Goal: Download file/media

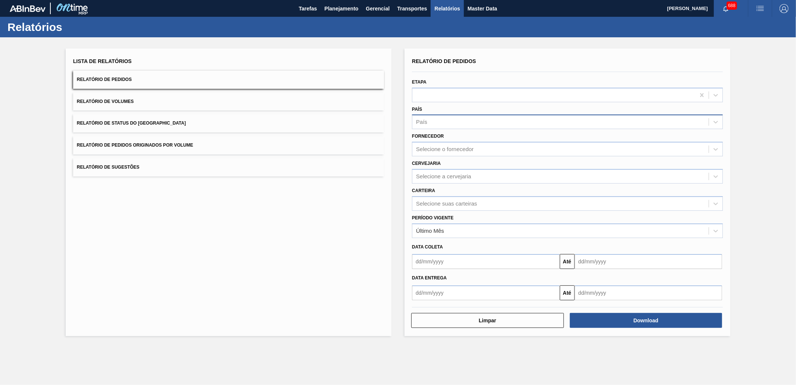
click at [456, 120] on div "País" at bounding box center [561, 122] width 296 height 11
type input "bras"
click at [462, 202] on div "Selecione suas carteiras" at bounding box center [446, 205] width 61 height 6
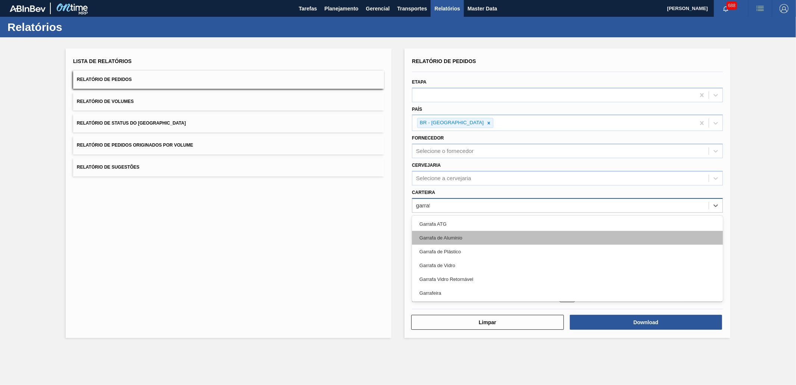
type input "garrafa"
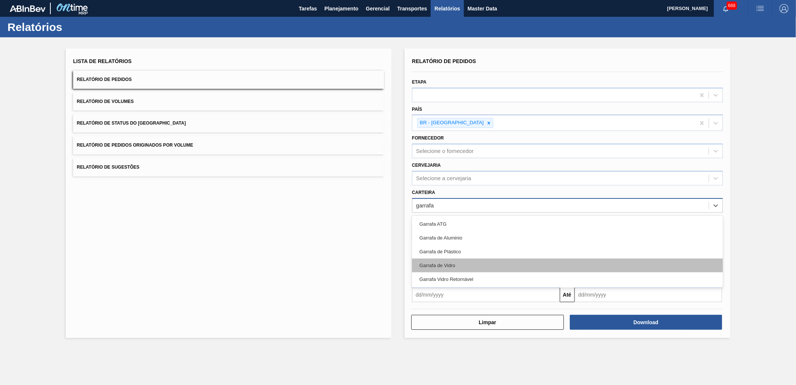
click at [463, 264] on div "Garrafa de Vidro" at bounding box center [567, 266] width 311 height 14
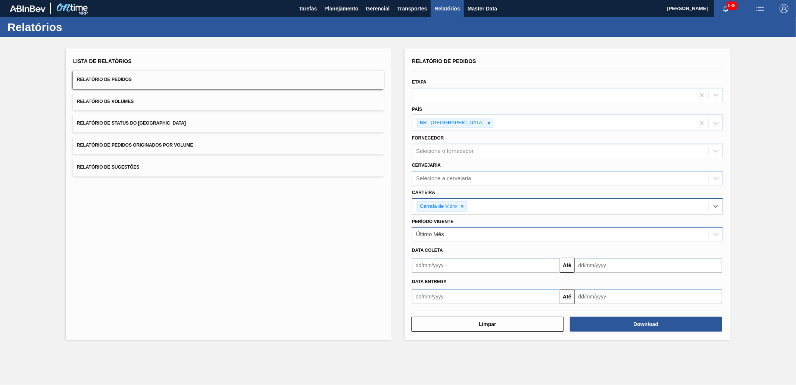
click at [452, 234] on div "Último Mês" at bounding box center [561, 234] width 296 height 11
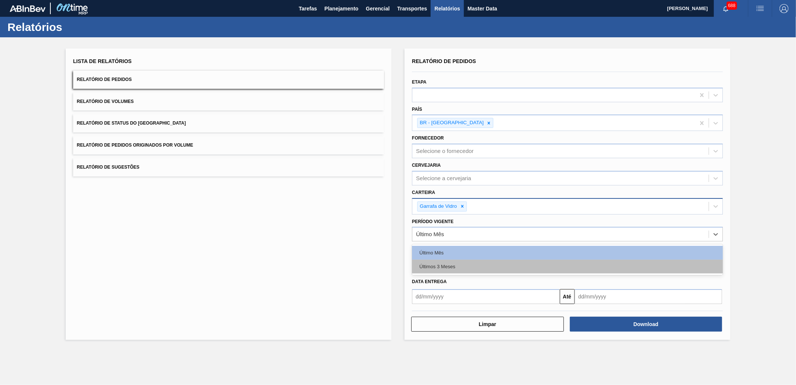
click at [449, 261] on div "Últimos 3 Meses" at bounding box center [567, 267] width 311 height 14
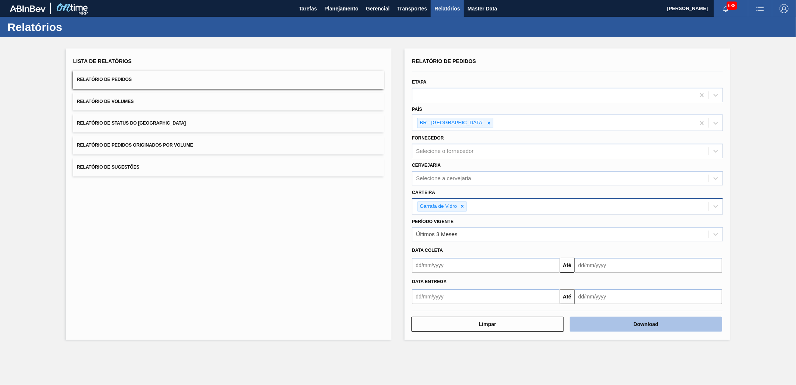
click at [607, 323] on button "Download" at bounding box center [646, 324] width 153 height 15
